Goal: Answer question/provide support: Share knowledge or assist other users

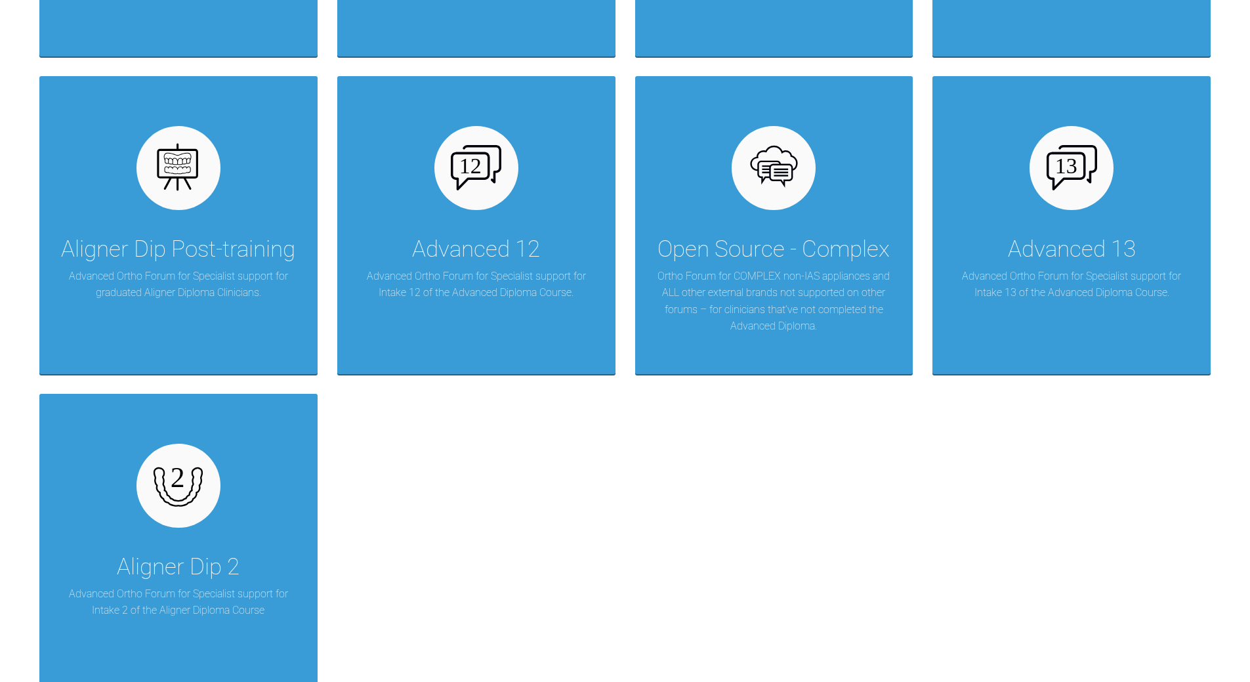
scroll to position [1946, 0]
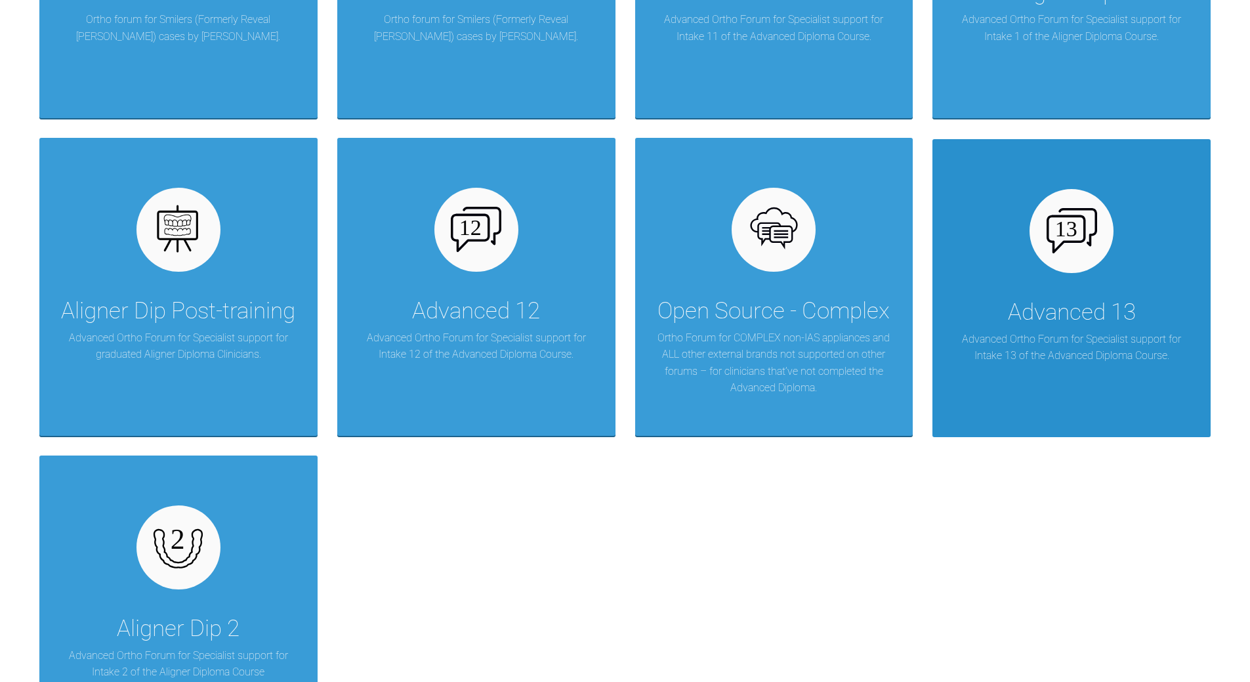
click at [860, 186] on div "Advanced 13 Advanced Ortho Forum for Specialist support for Intake 13 of the Ad…" at bounding box center [1071, 288] width 278 height 298
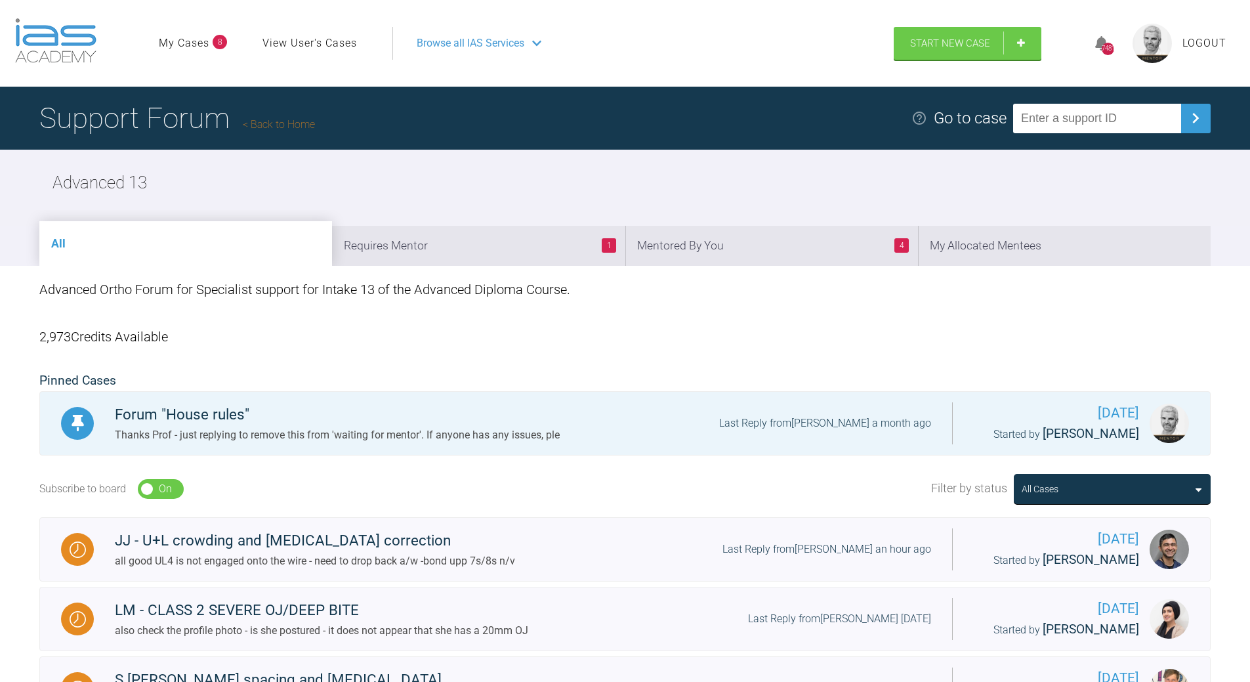
click at [528, 259] on li "1 Requires Mentor" at bounding box center [478, 246] width 293 height 40
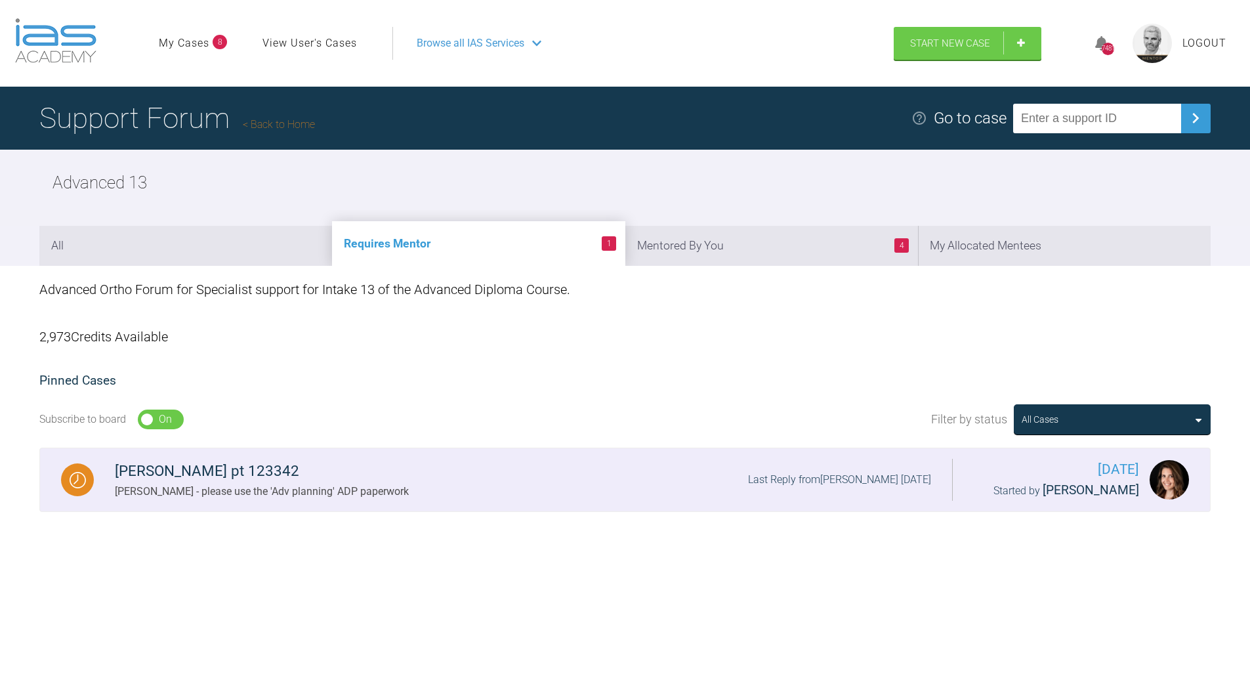
click at [319, 471] on div "[PERSON_NAME] pt 123342" at bounding box center [262, 471] width 294 height 24
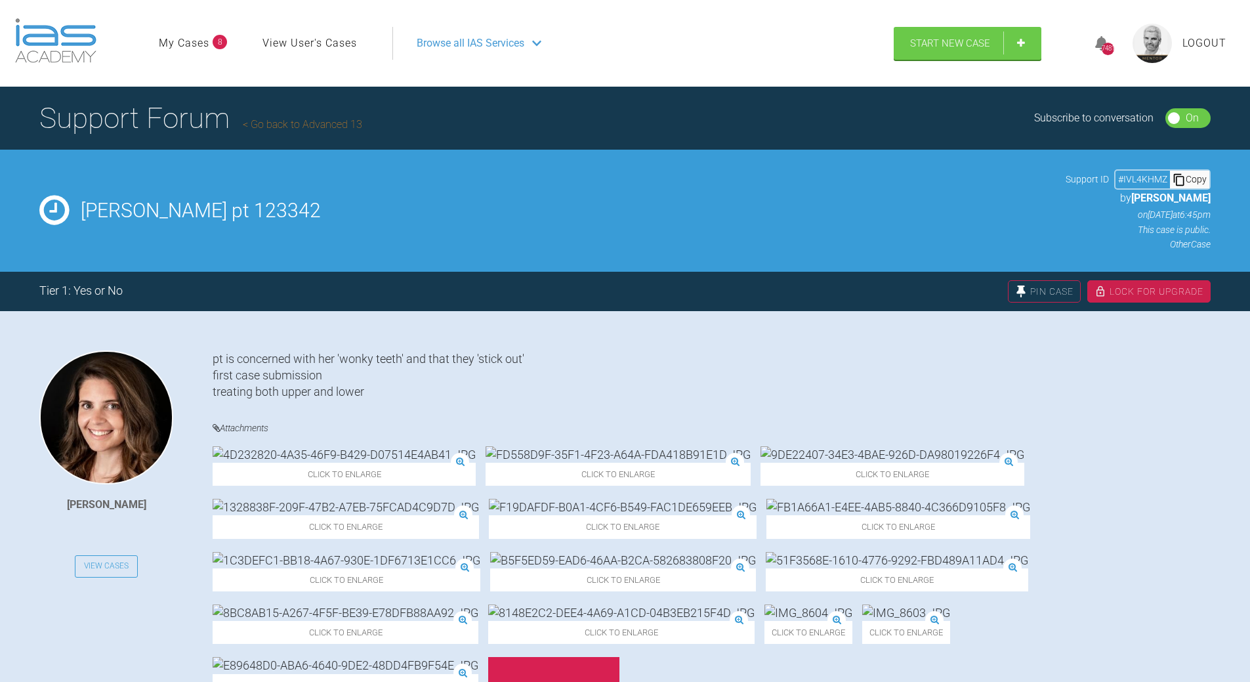
click at [860, 178] on div "Copy" at bounding box center [1189, 179] width 39 height 17
